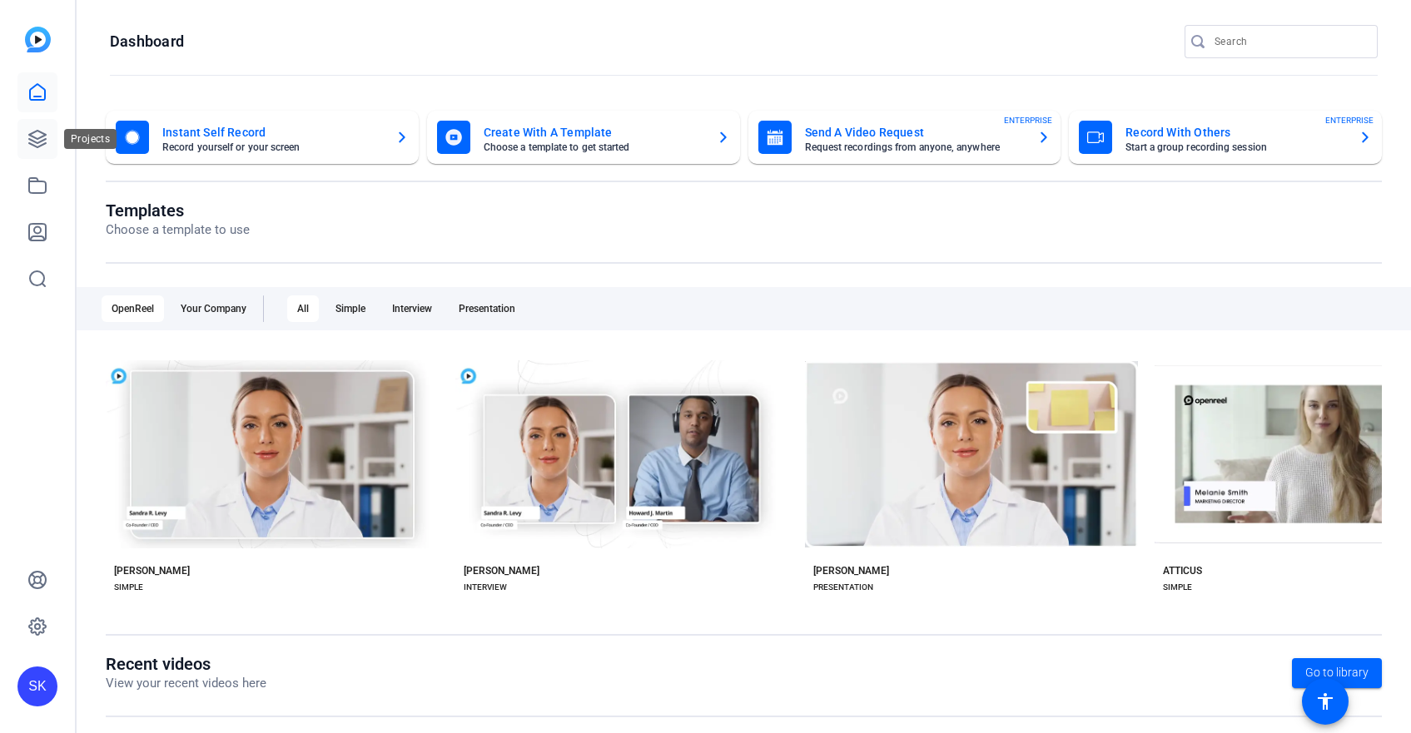
click at [35, 141] on icon at bounding box center [37, 139] width 17 height 17
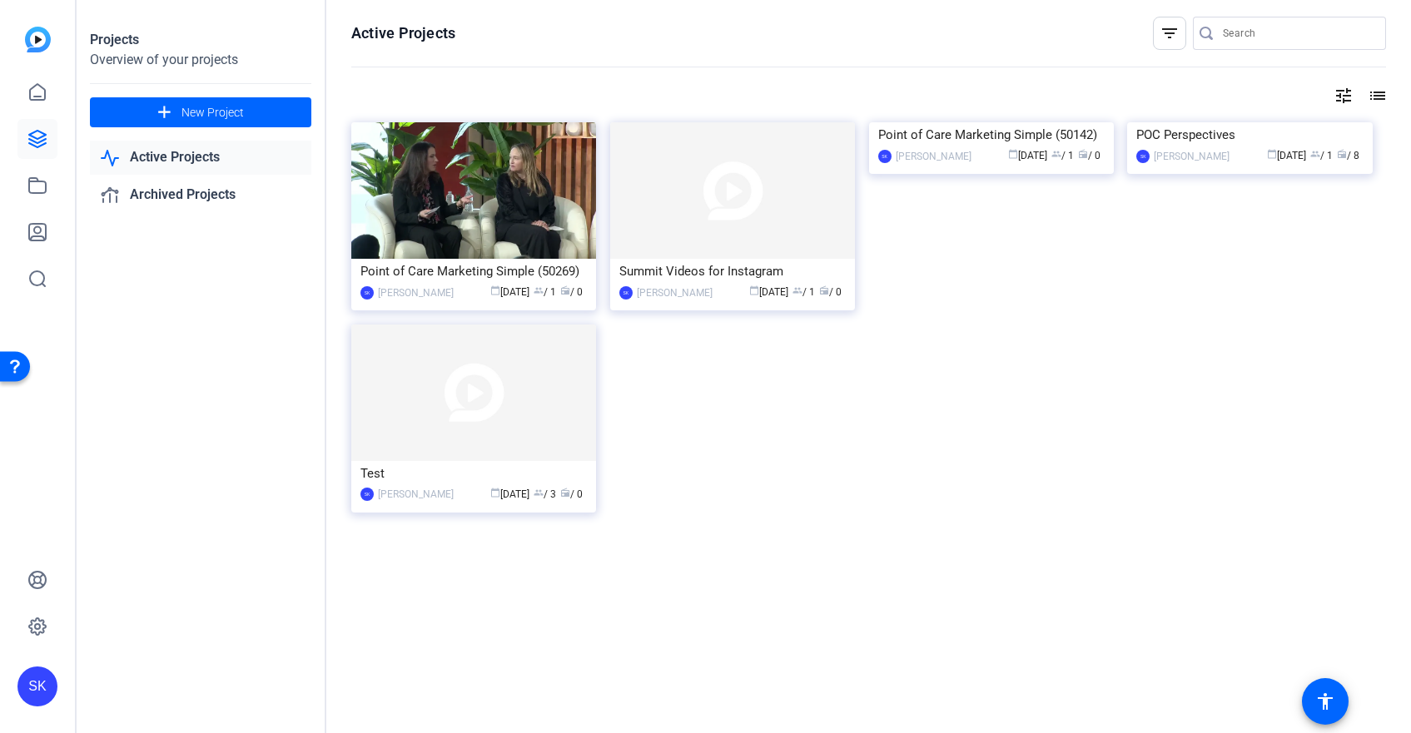
click at [178, 163] on link "Active Projects" at bounding box center [200, 158] width 221 height 34
click at [1001, 147] on div "Point of Care Marketing Simple (50142)" at bounding box center [991, 134] width 226 height 25
click at [1147, 147] on div "POC Perspectives" at bounding box center [1249, 134] width 226 height 25
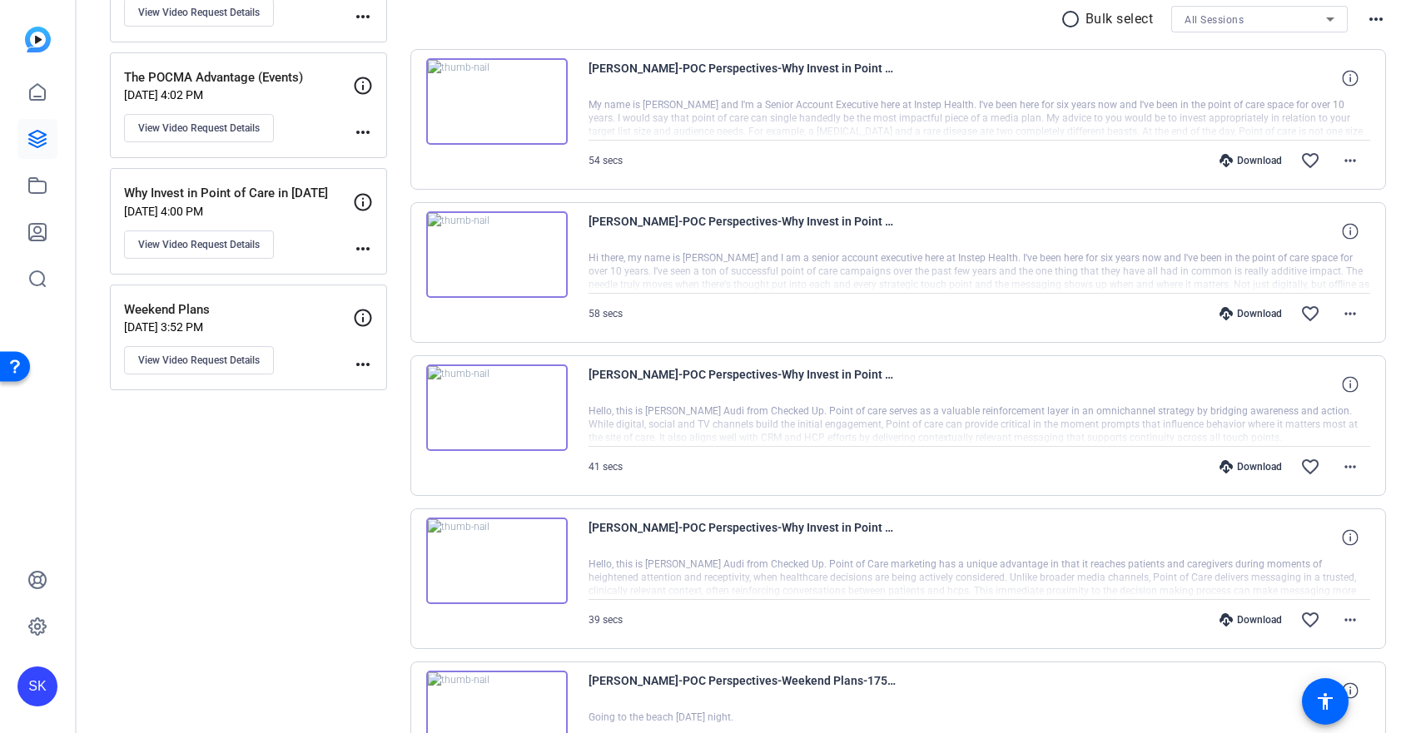
scroll to position [293, 0]
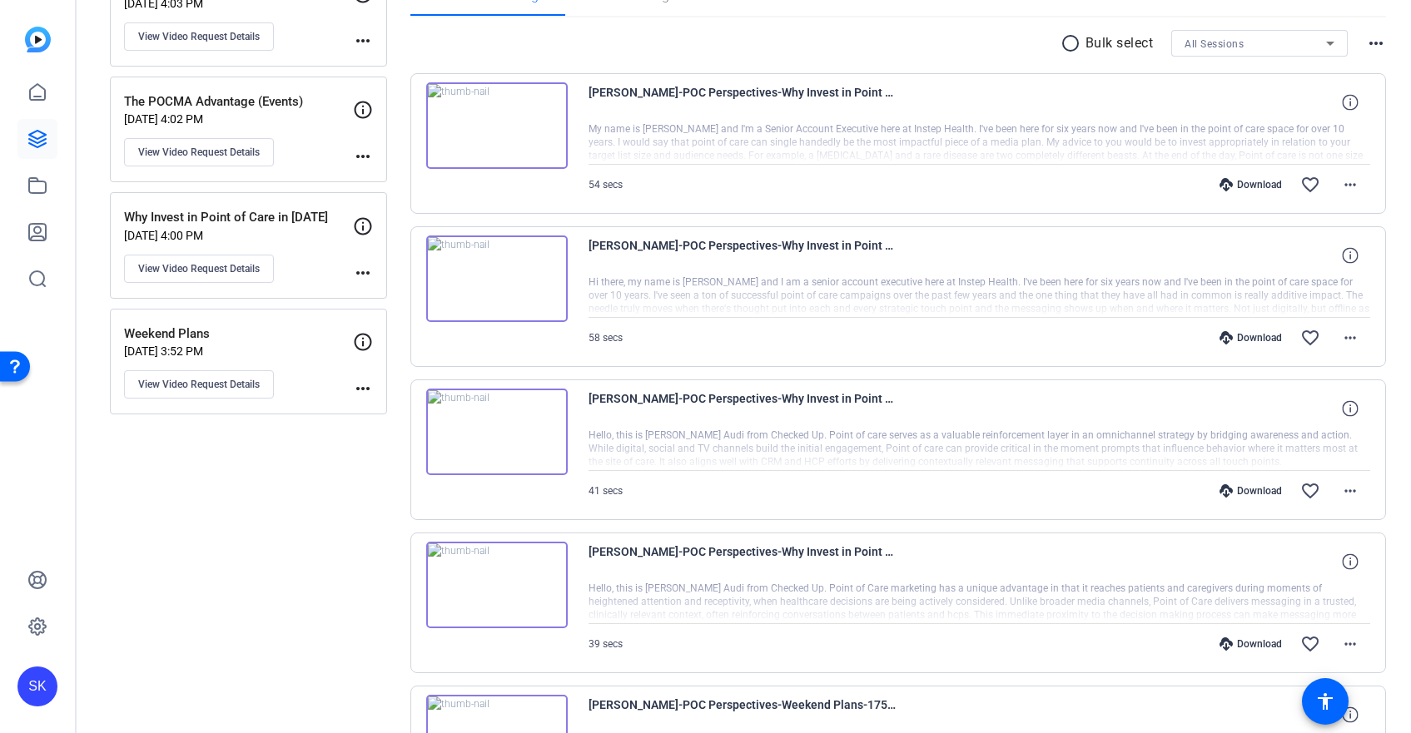
click at [496, 134] on img at bounding box center [497, 125] width 142 height 87
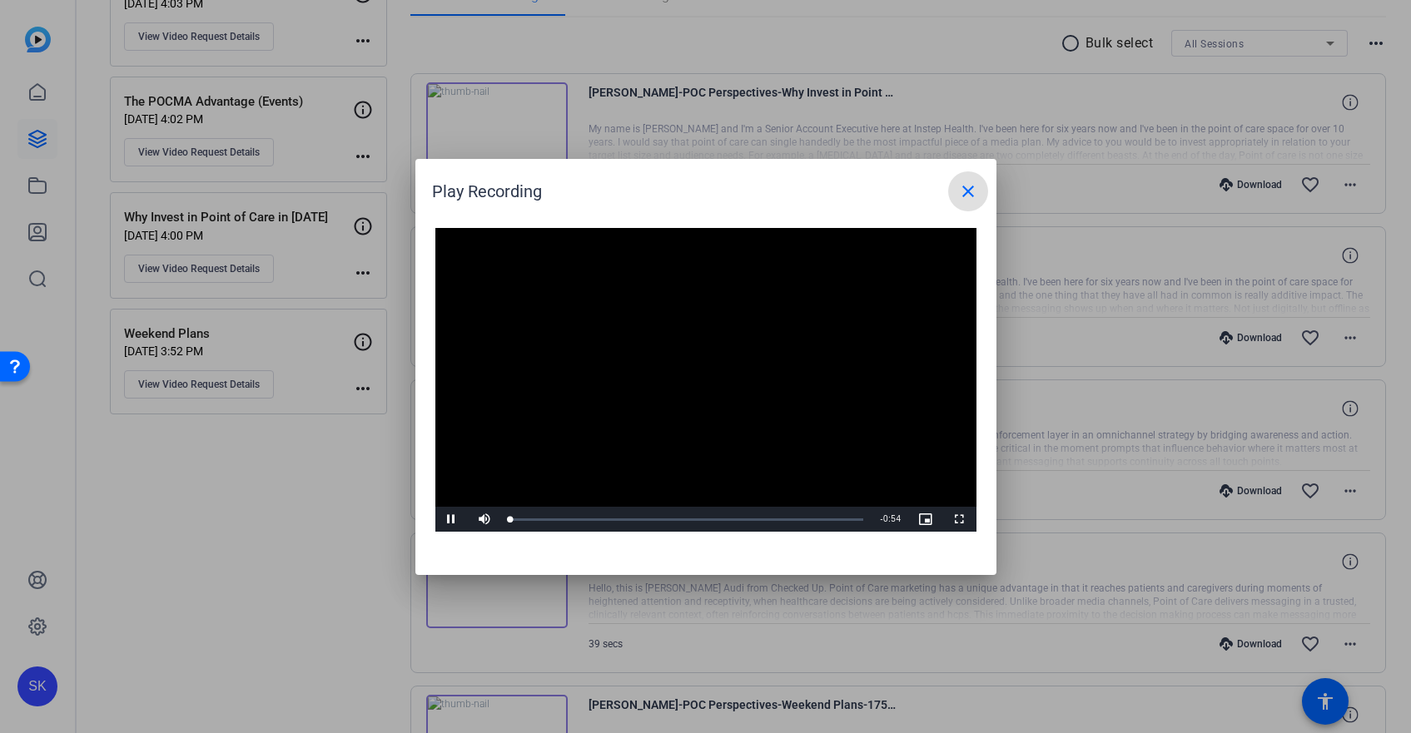
click at [704, 376] on video "Video Player" at bounding box center [705, 380] width 541 height 305
click at [455, 520] on span "Video Player" at bounding box center [451, 520] width 33 height 0
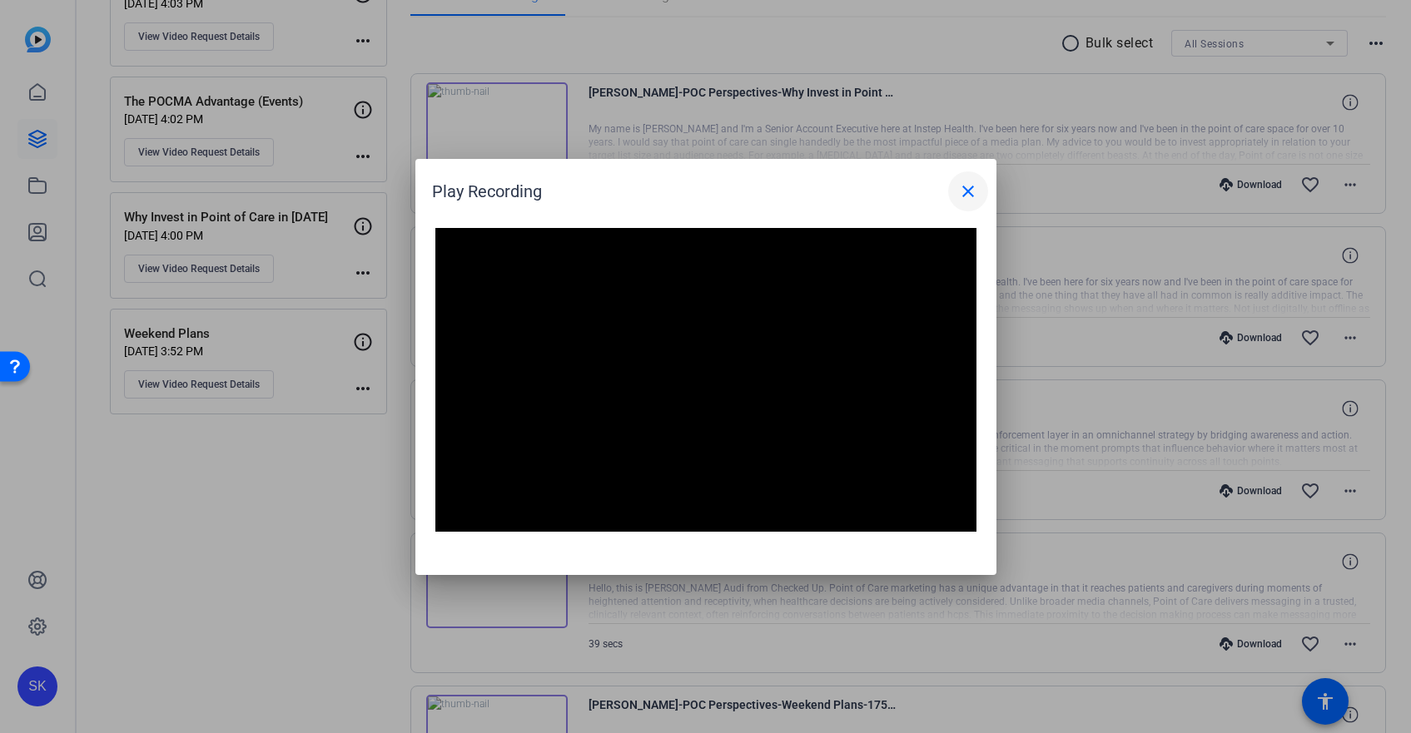
click at [962, 193] on mat-icon "close" at bounding box center [968, 191] width 20 height 20
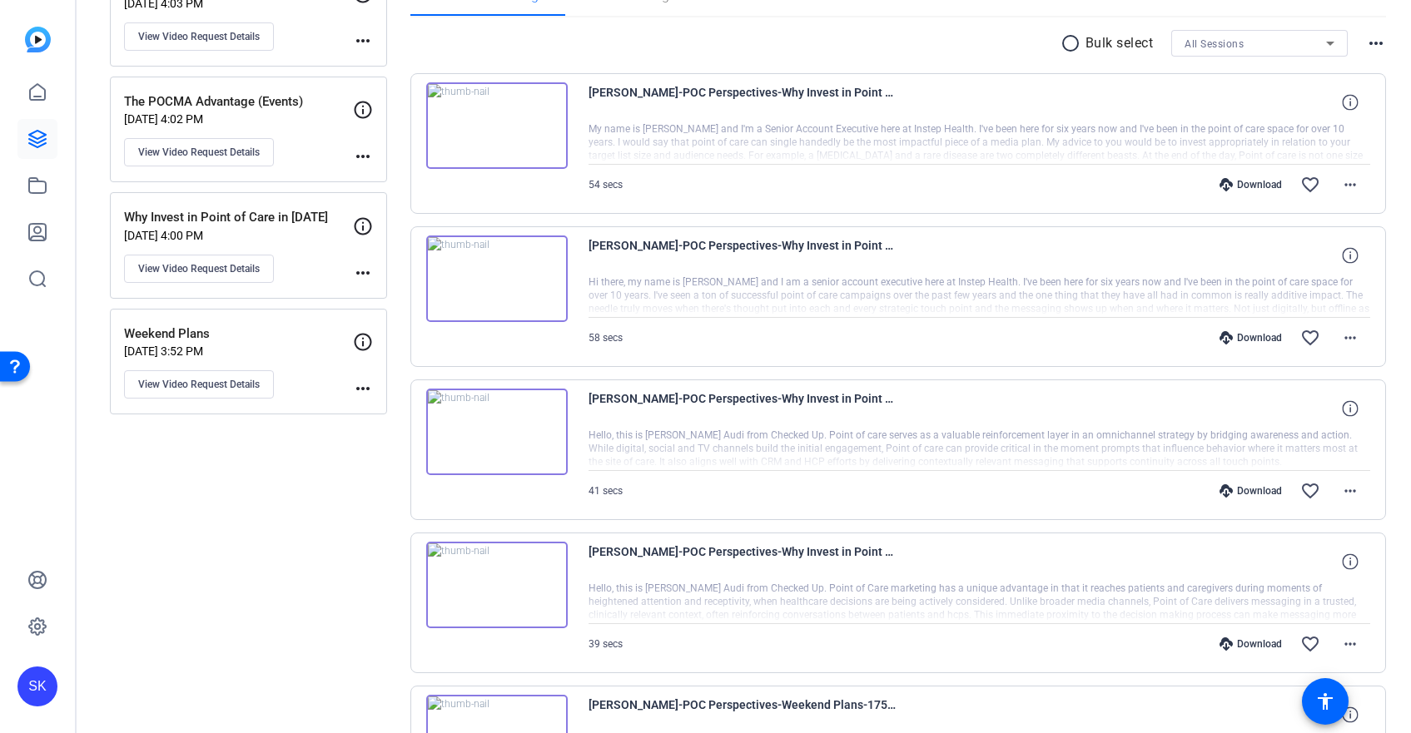
click at [495, 431] on img at bounding box center [497, 432] width 142 height 87
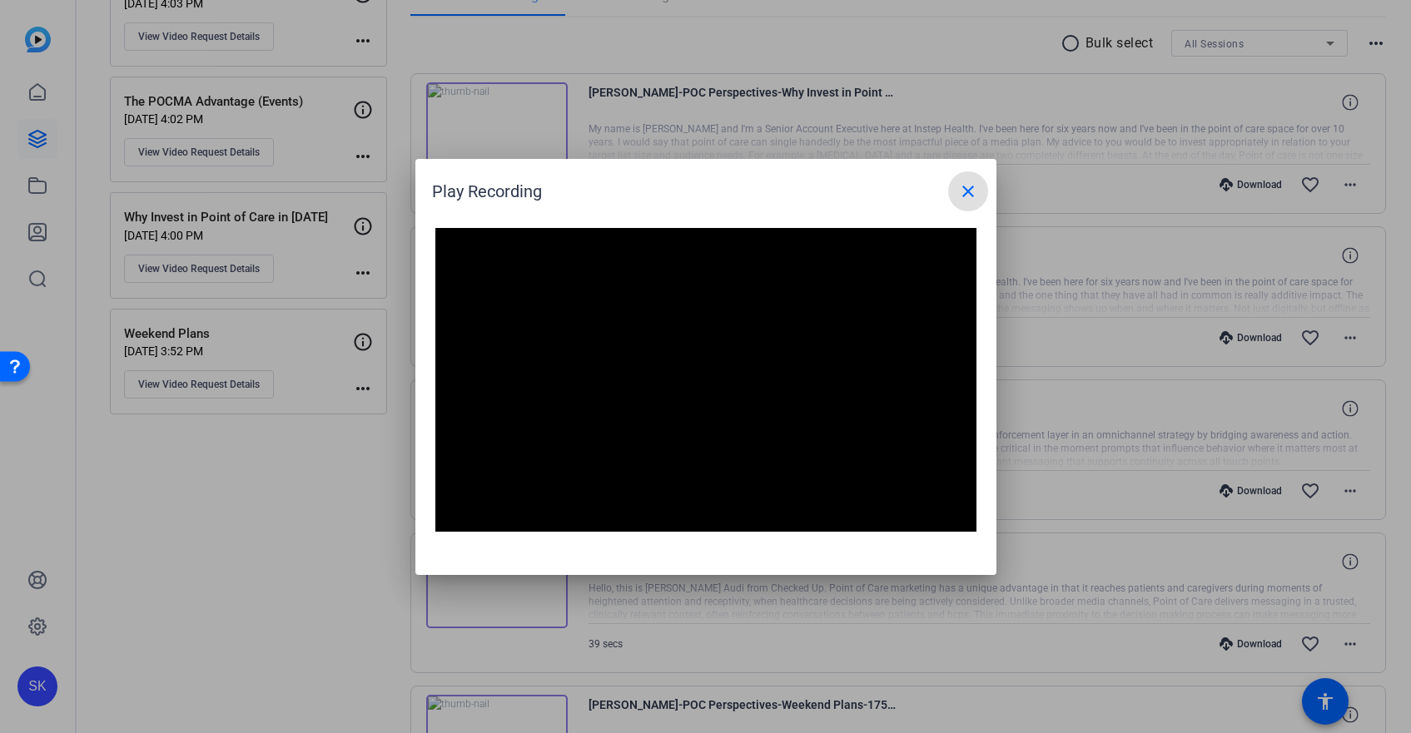
click at [965, 197] on mat-icon "close" at bounding box center [968, 191] width 20 height 20
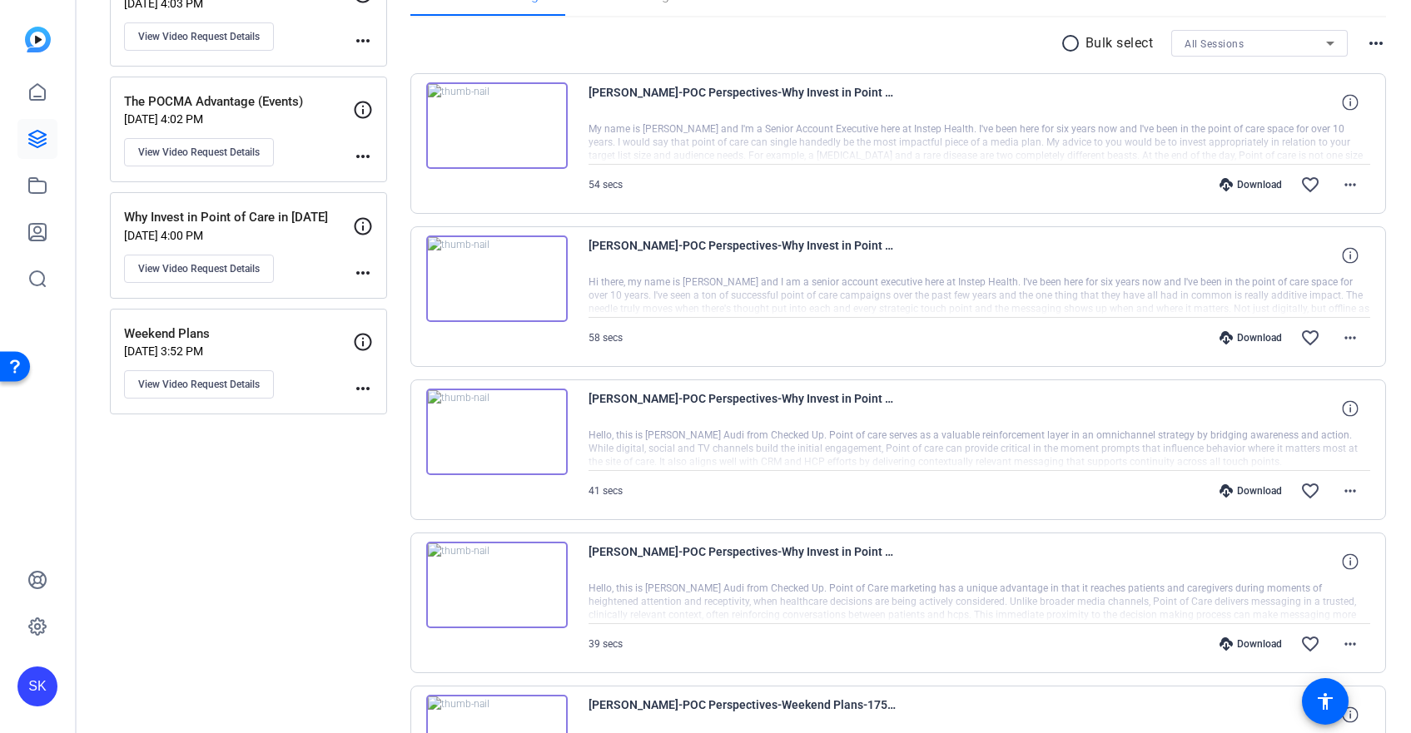
scroll to position [356, 0]
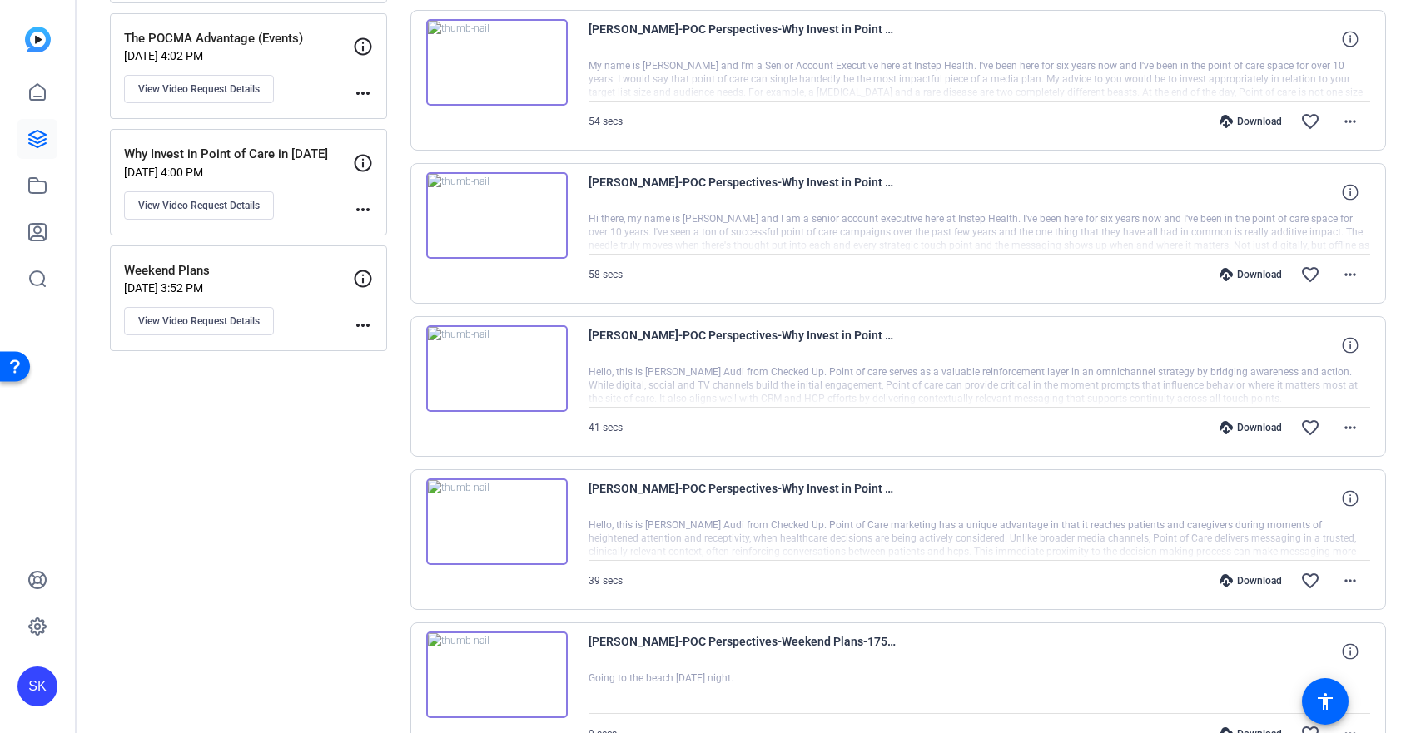
click at [495, 522] on img at bounding box center [497, 522] width 142 height 87
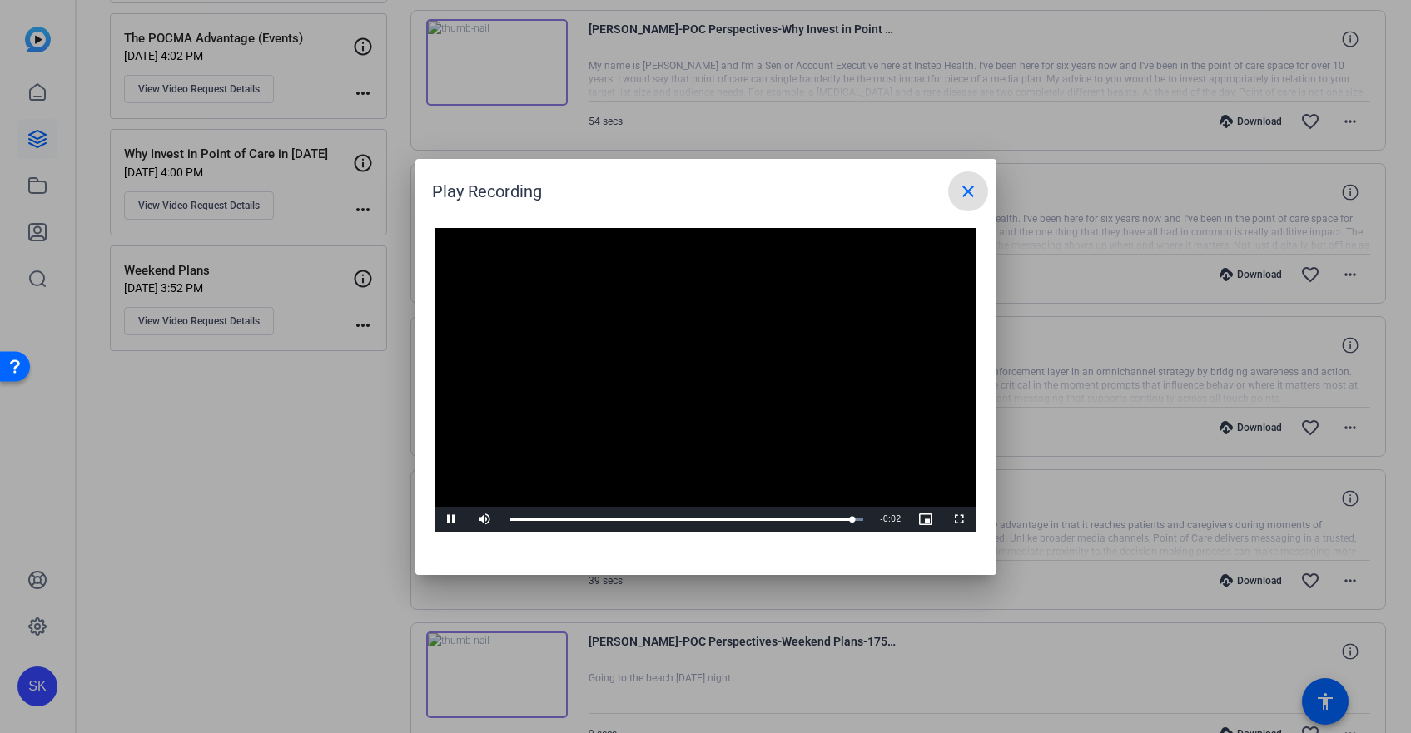
click at [962, 194] on mat-icon "close" at bounding box center [968, 191] width 20 height 20
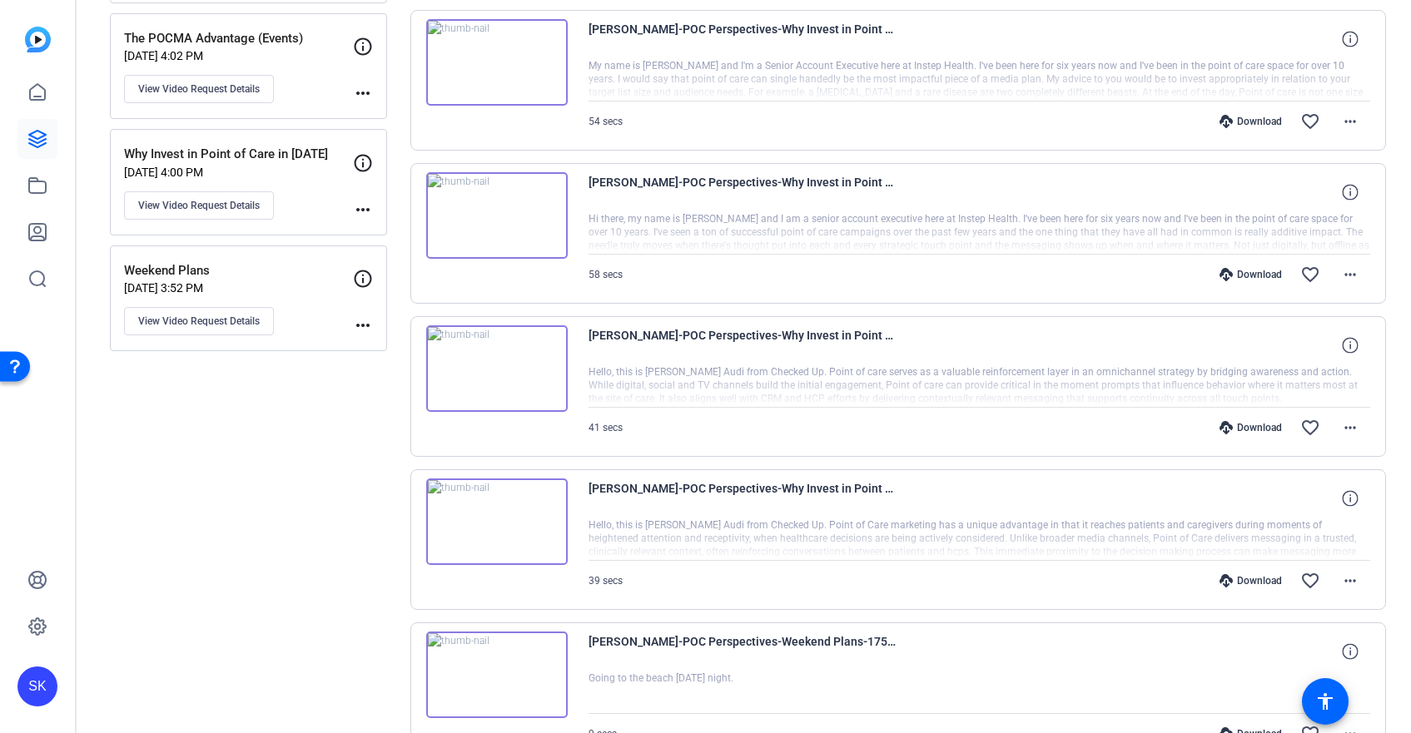
click at [1267, 584] on div "Download" at bounding box center [1250, 580] width 79 height 13
click at [1369, 577] on span at bounding box center [1350, 581] width 40 height 40
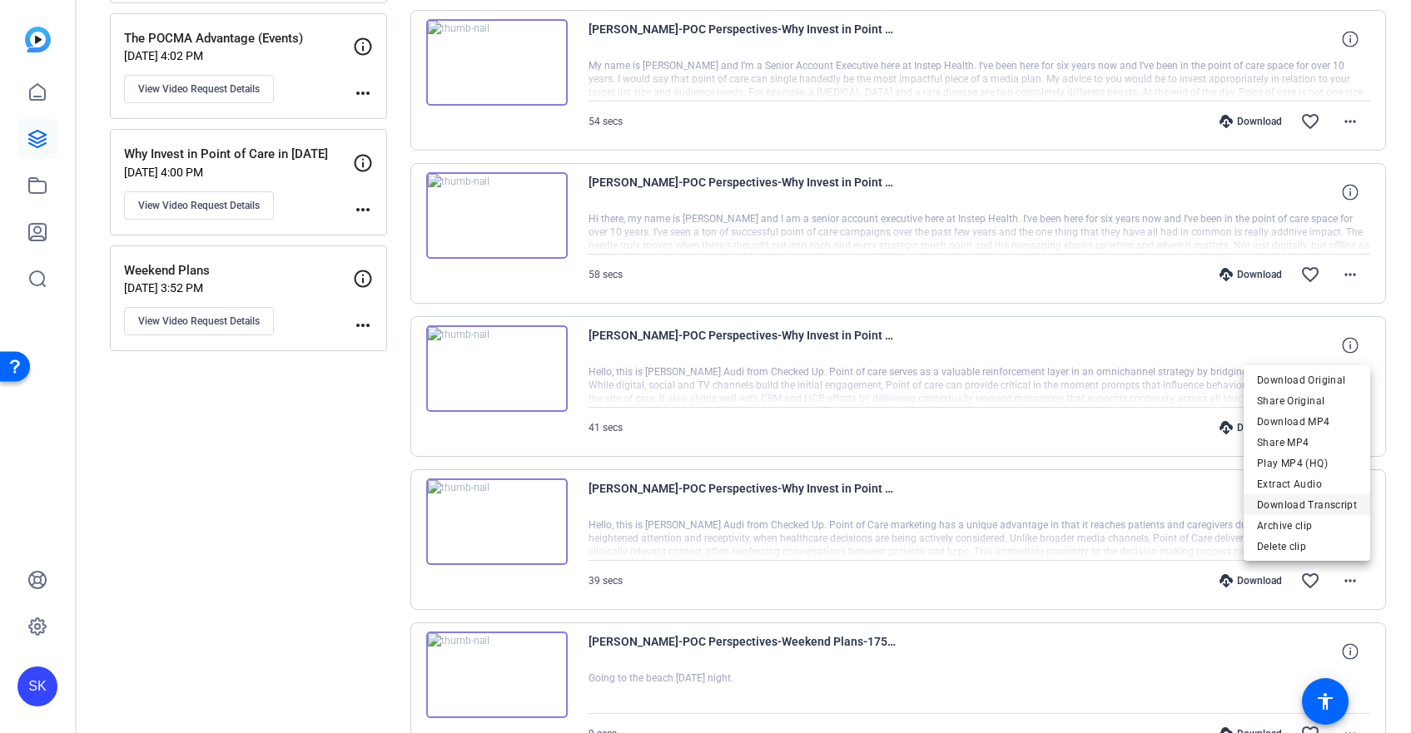
click at [1306, 503] on span "Download Transcript" at bounding box center [1307, 505] width 100 height 20
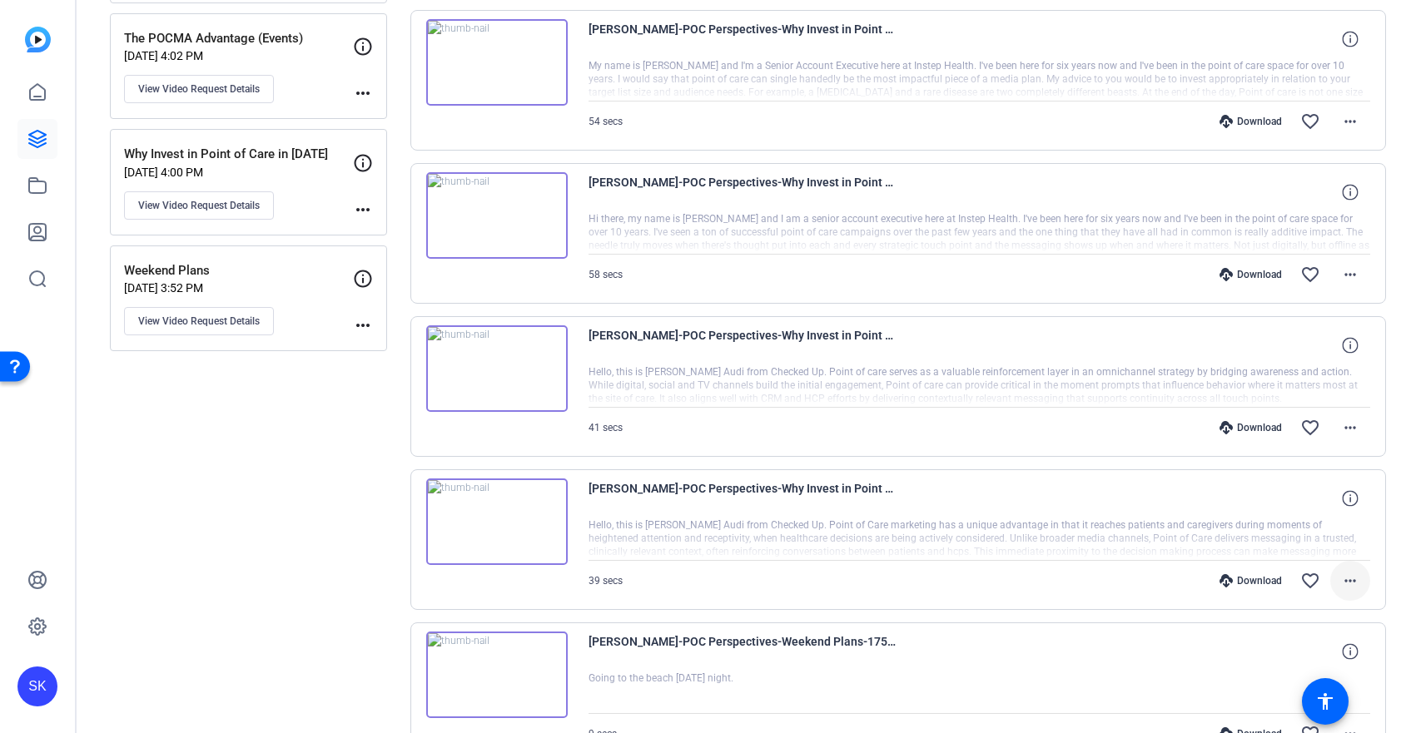
click at [1342, 583] on mat-icon "more_horiz" at bounding box center [1350, 581] width 20 height 20
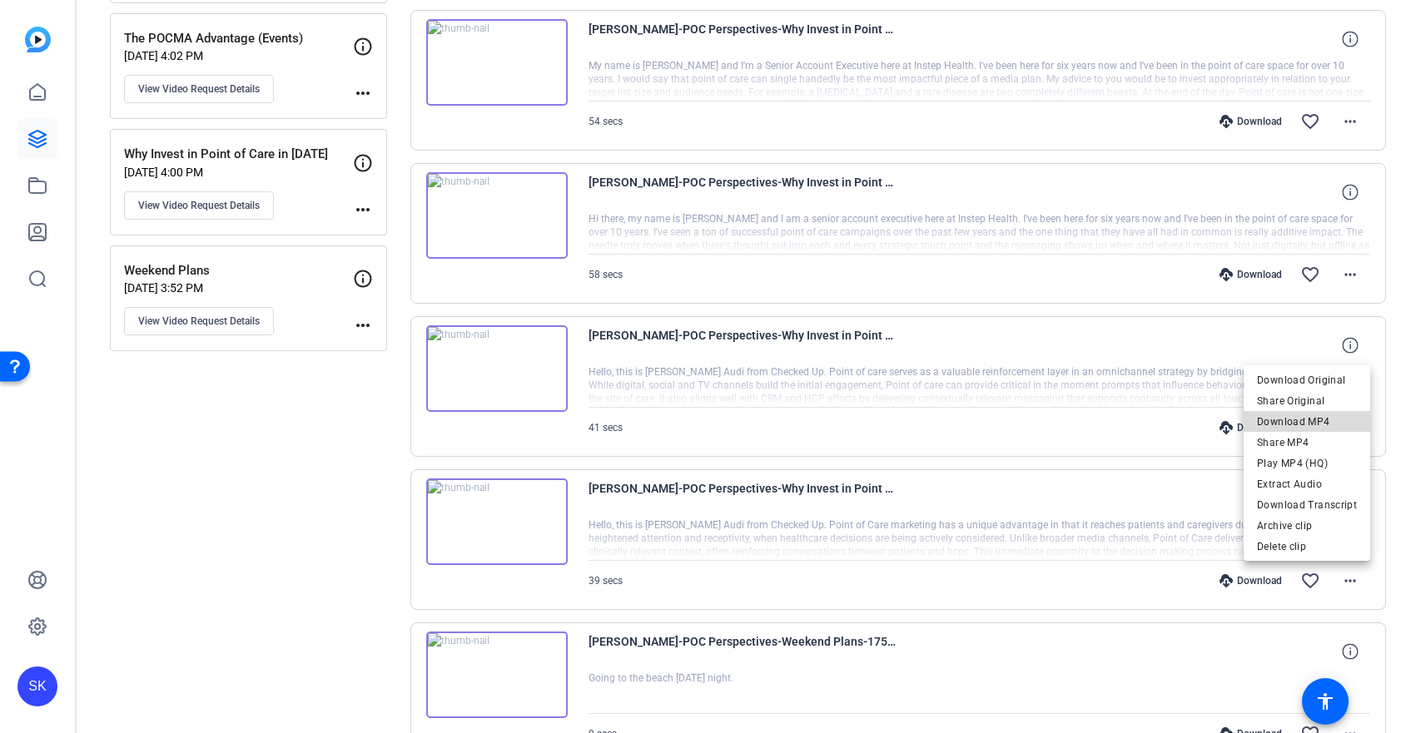
click at [1327, 421] on span "Download MP4" at bounding box center [1307, 422] width 100 height 20
